Goal: Task Accomplishment & Management: Use online tool/utility

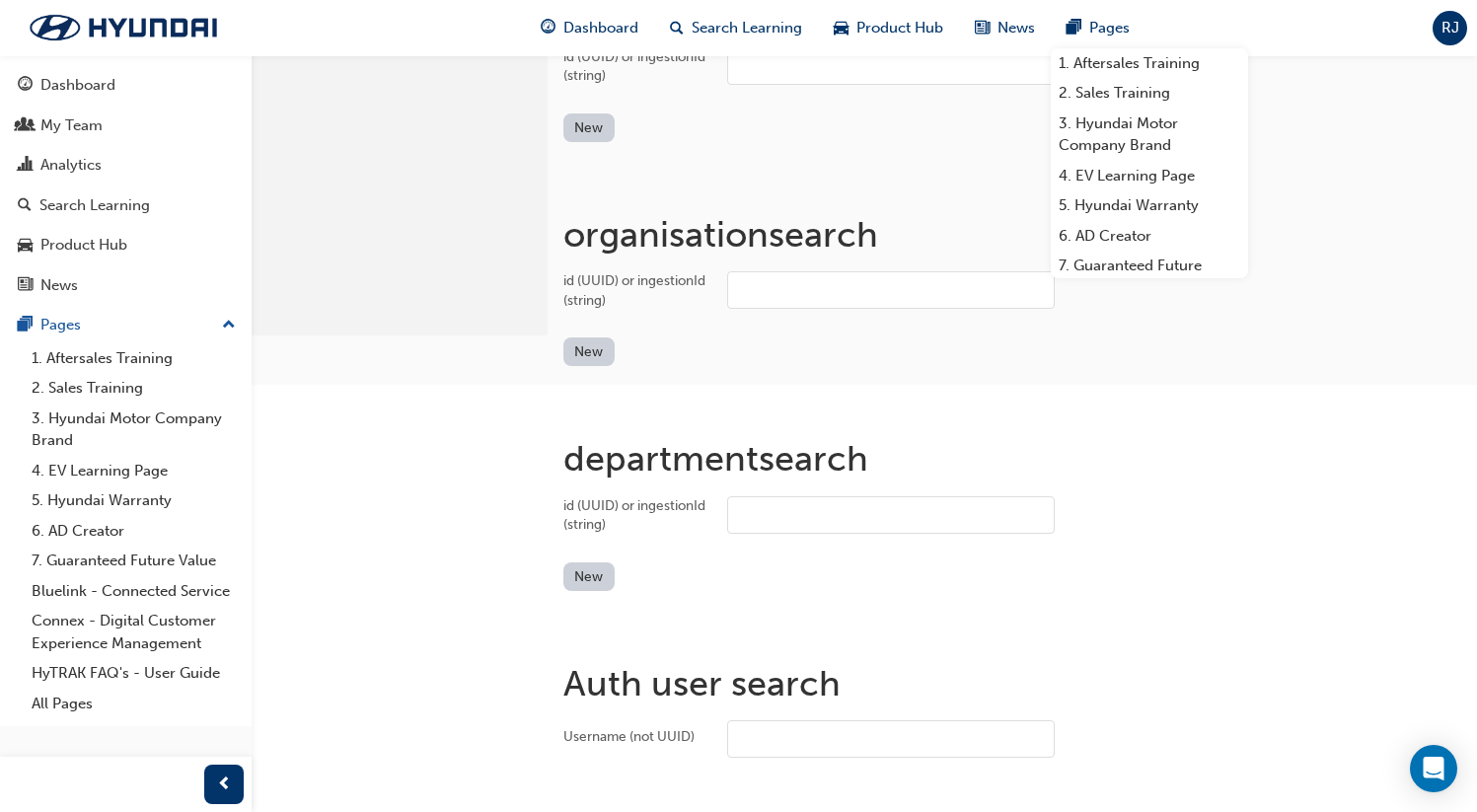
scroll to position [536, 0]
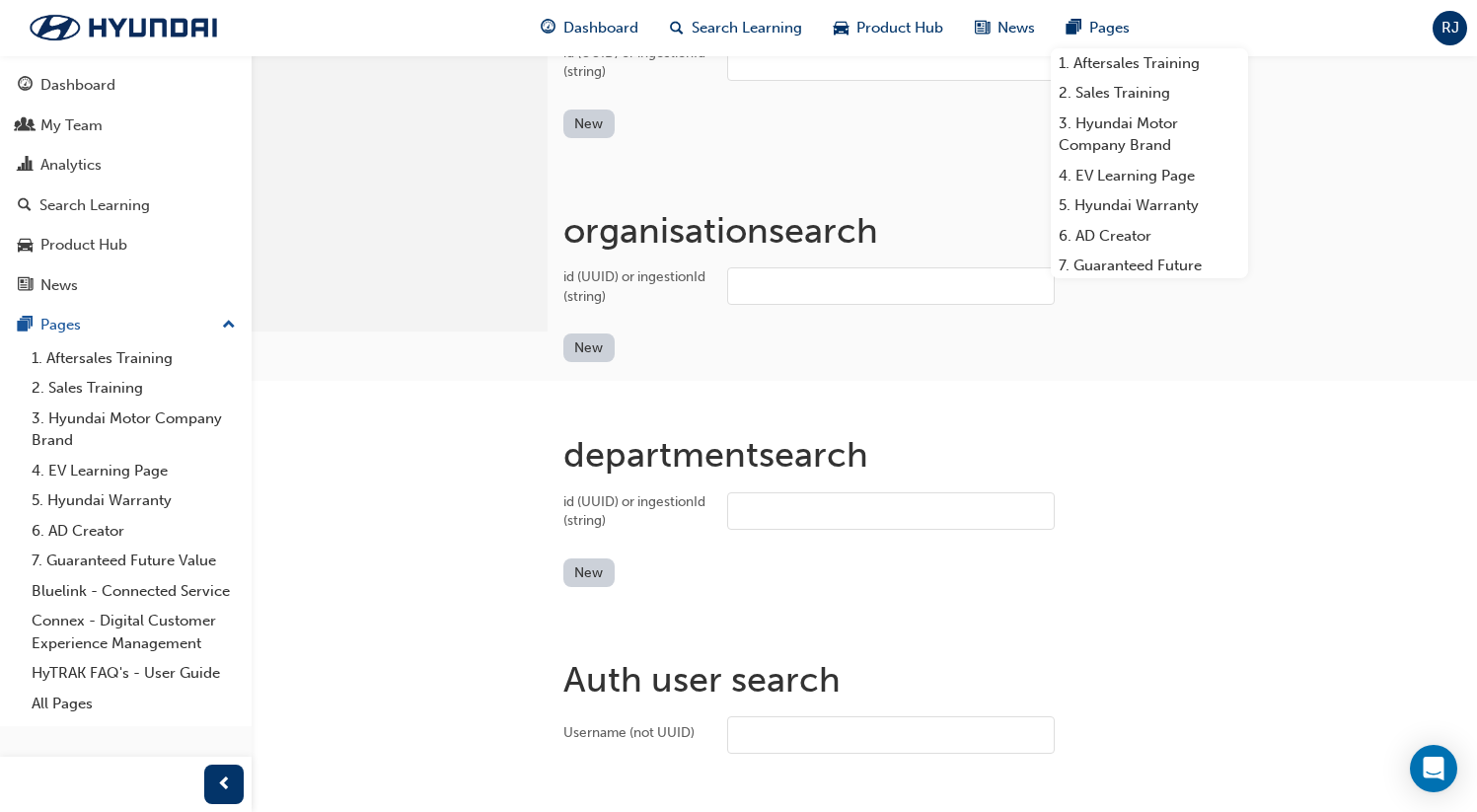
click at [574, 280] on div "id (UUID) or ingestionId (string)" at bounding box center [637, 286] width 148 height 39
click at [728, 280] on input "id (UUID) or ingestionId (string)" at bounding box center [891, 286] width 328 height 38
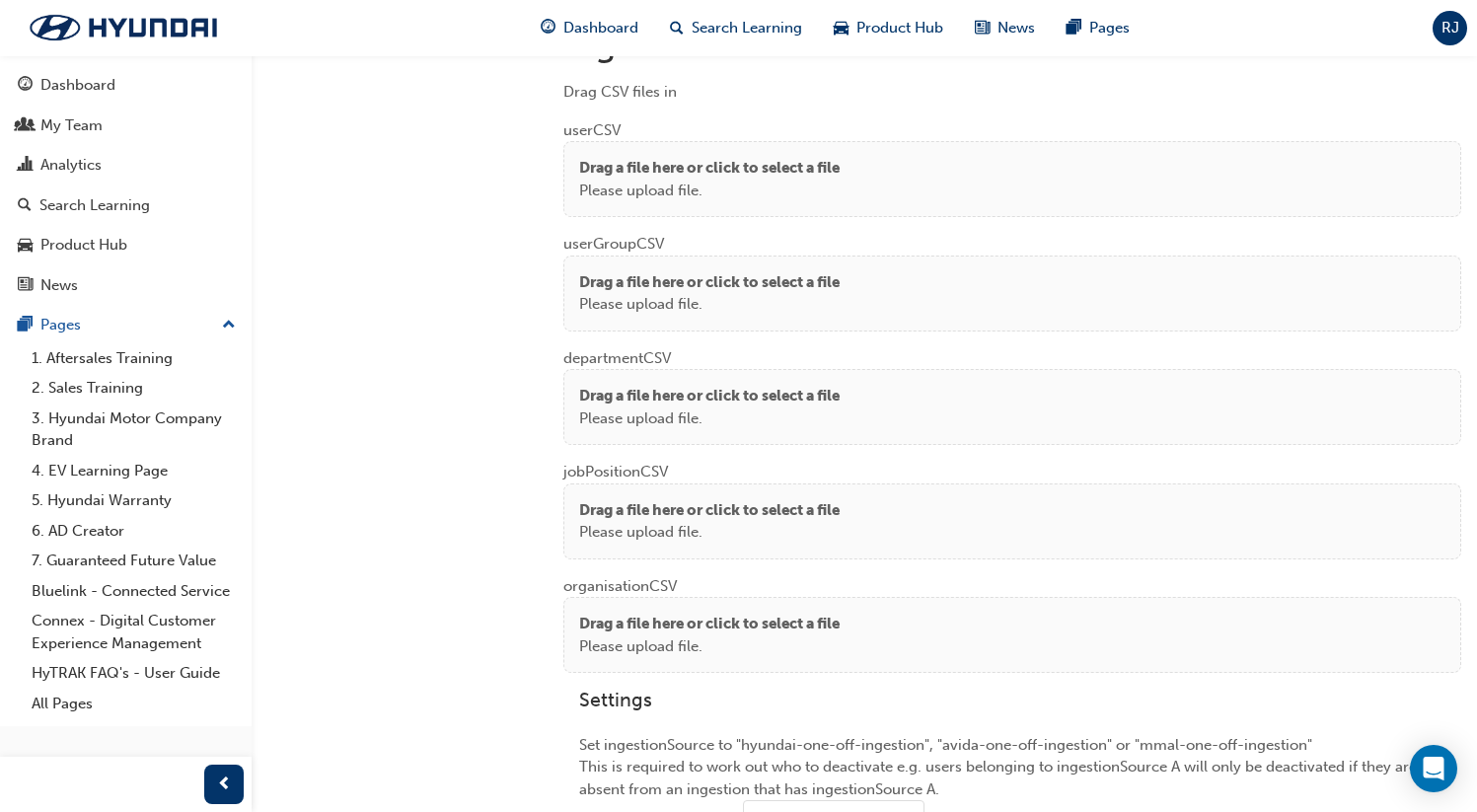
scroll to position [1519, 0]
click at [643, 209] on div "Drag a file here or click to select a file Please upload file." at bounding box center [1012, 181] width 898 height 76
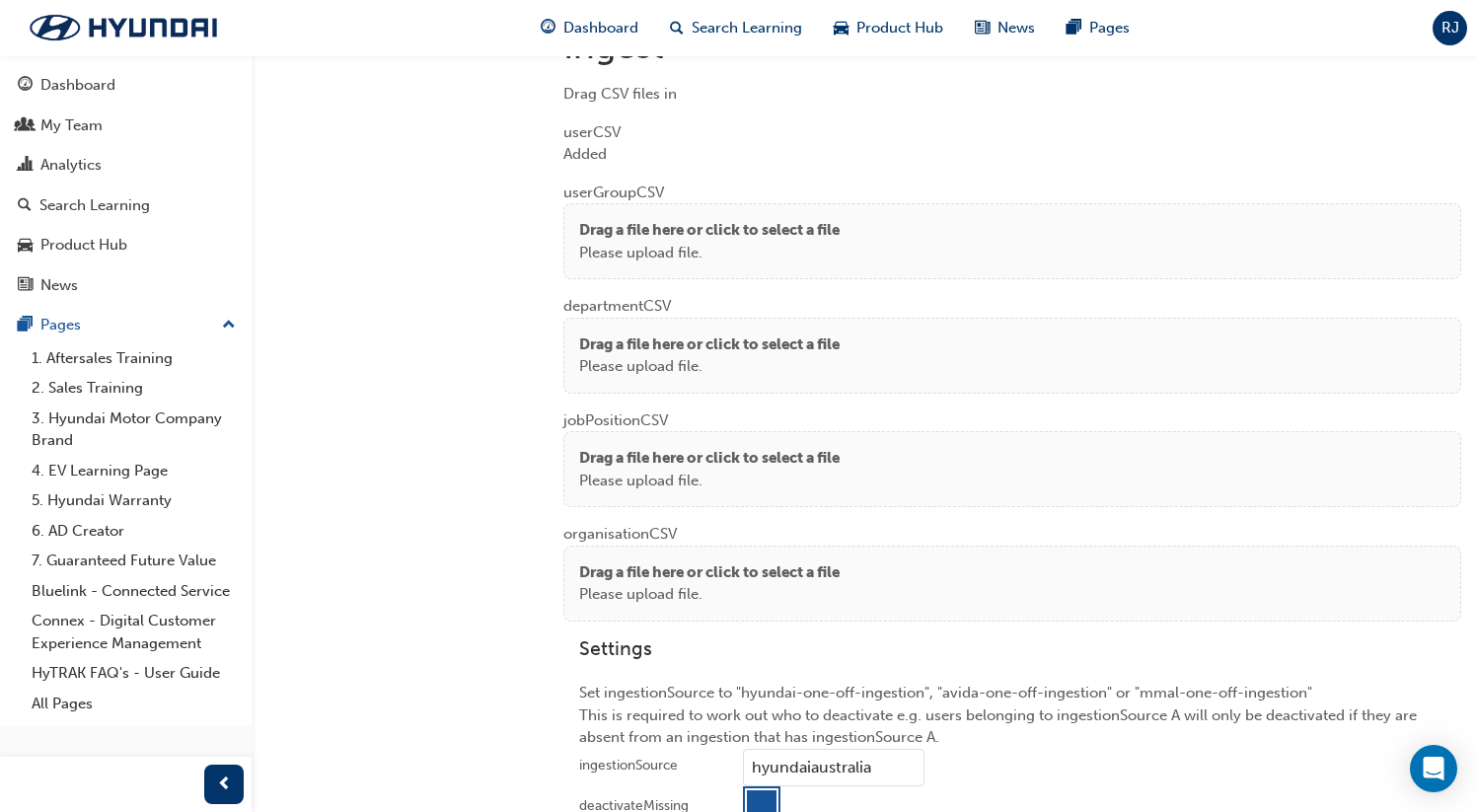
click at [737, 219] on p "Drag a file here or click to select a file" at bounding box center [709, 230] width 260 height 23
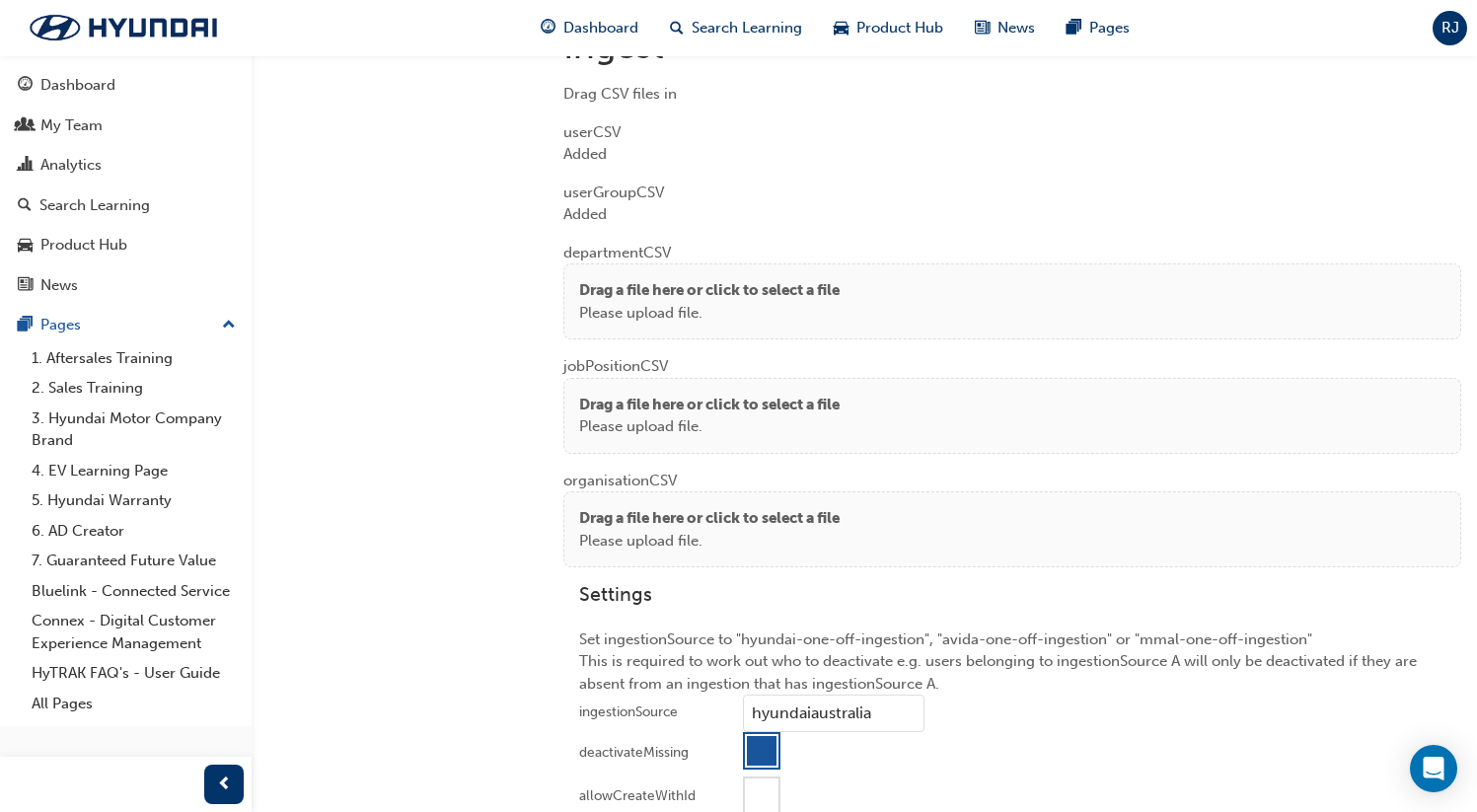
click at [605, 290] on p "Drag a file here or click to select a file" at bounding box center [709, 290] width 260 height 23
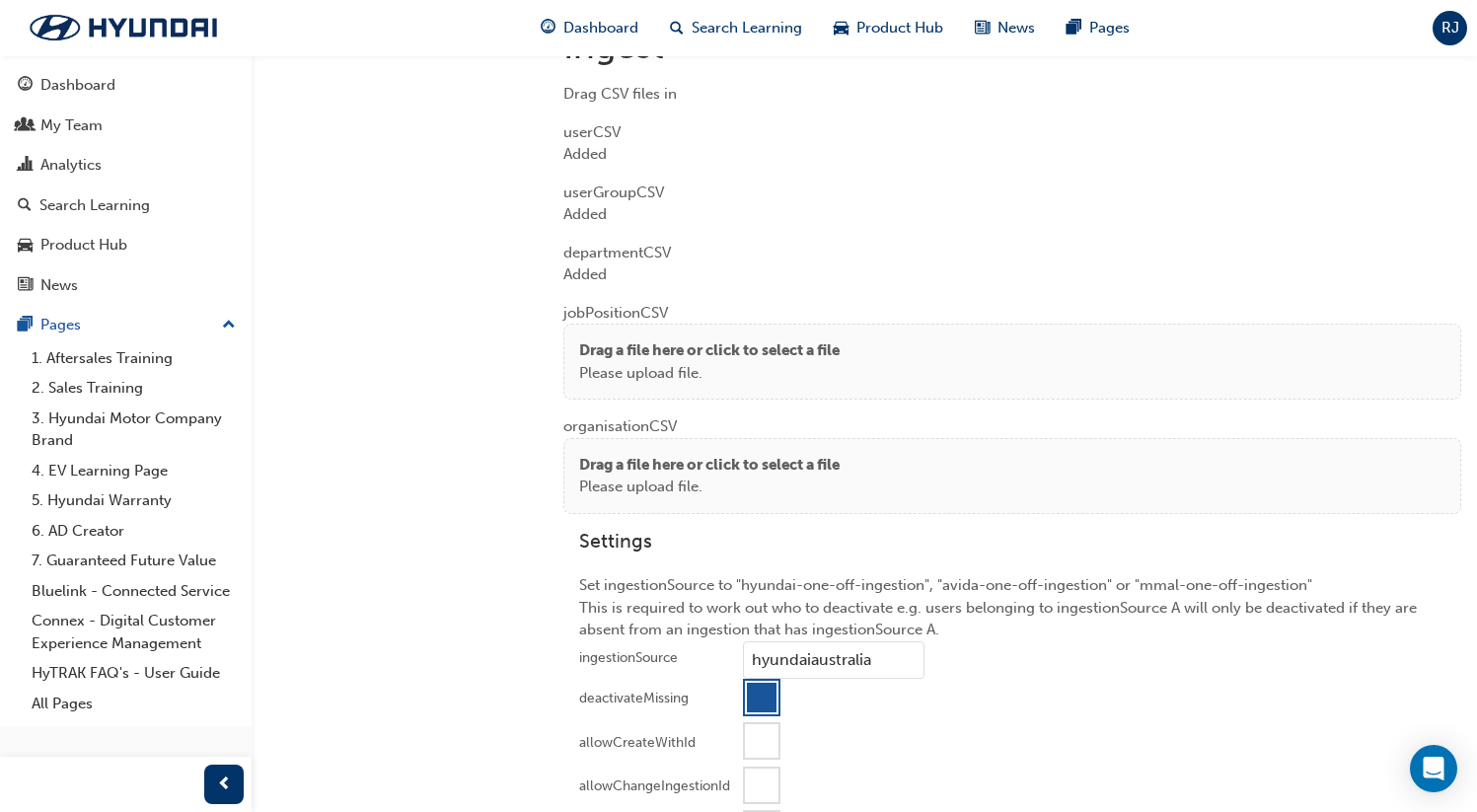
click at [609, 340] on p "Drag a file here or click to select a file" at bounding box center [709, 351] width 260 height 23
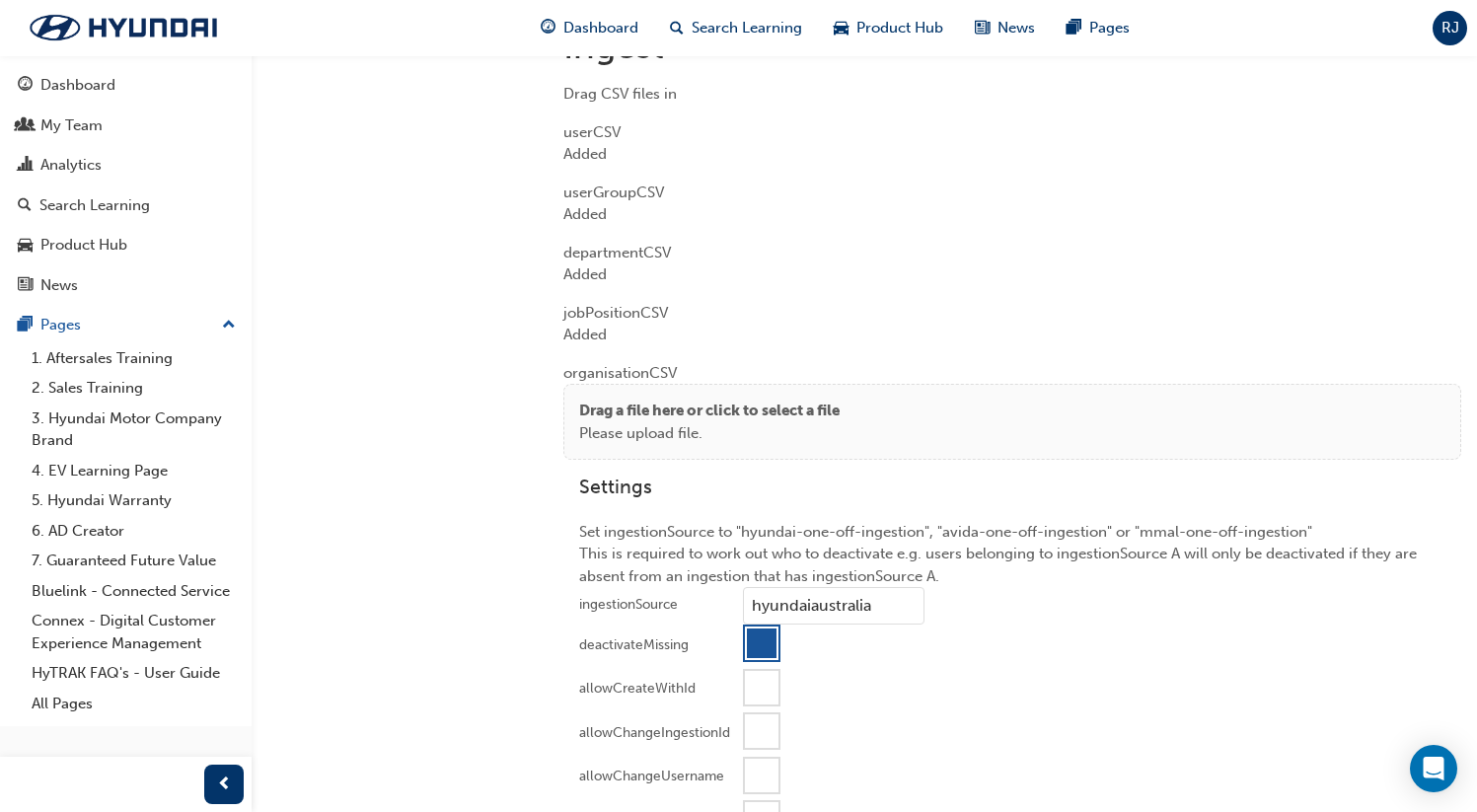
click at [641, 424] on p "Please upload file." at bounding box center [709, 433] width 260 height 23
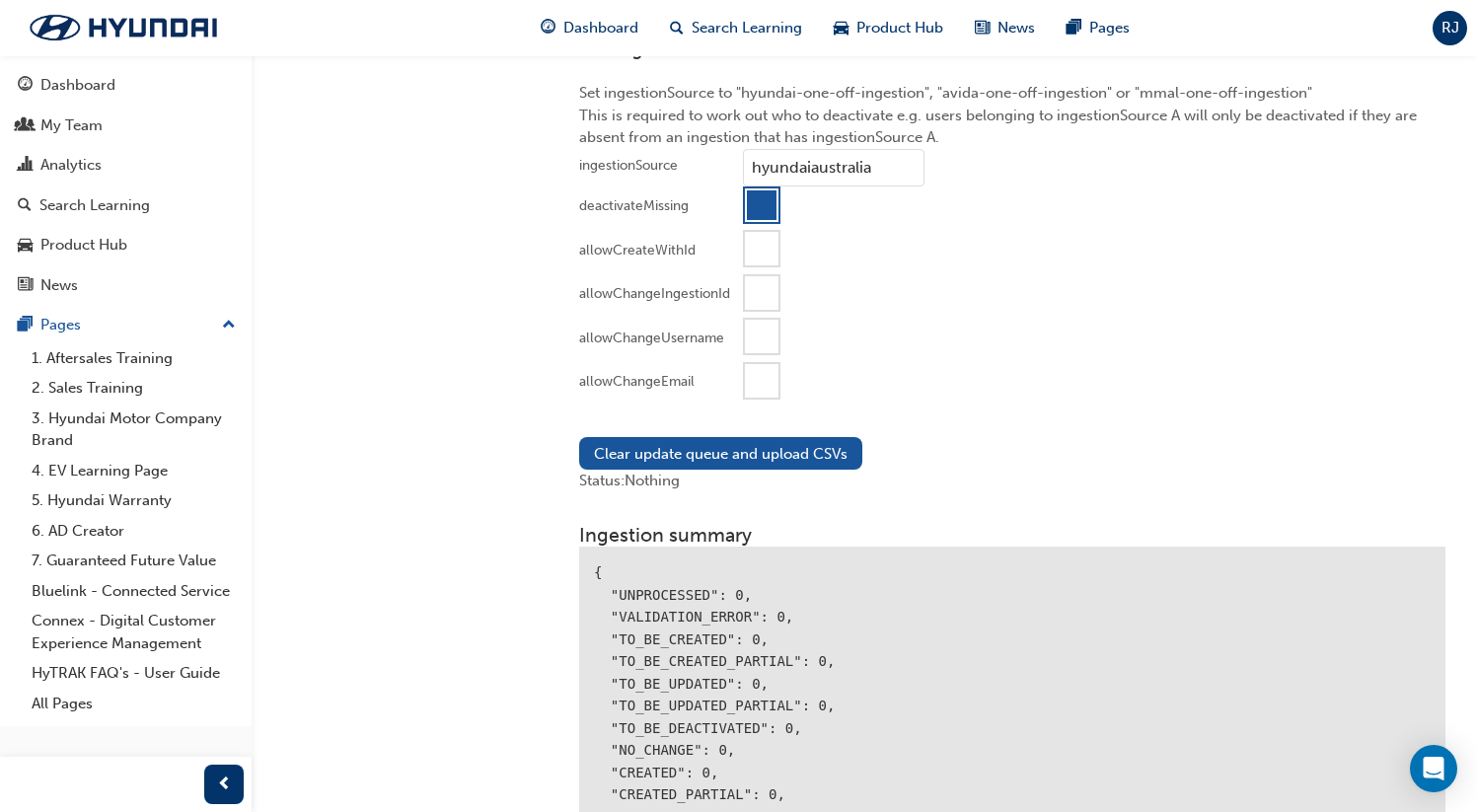
scroll to position [2030, 0]
